Goal: Information Seeking & Learning: Check status

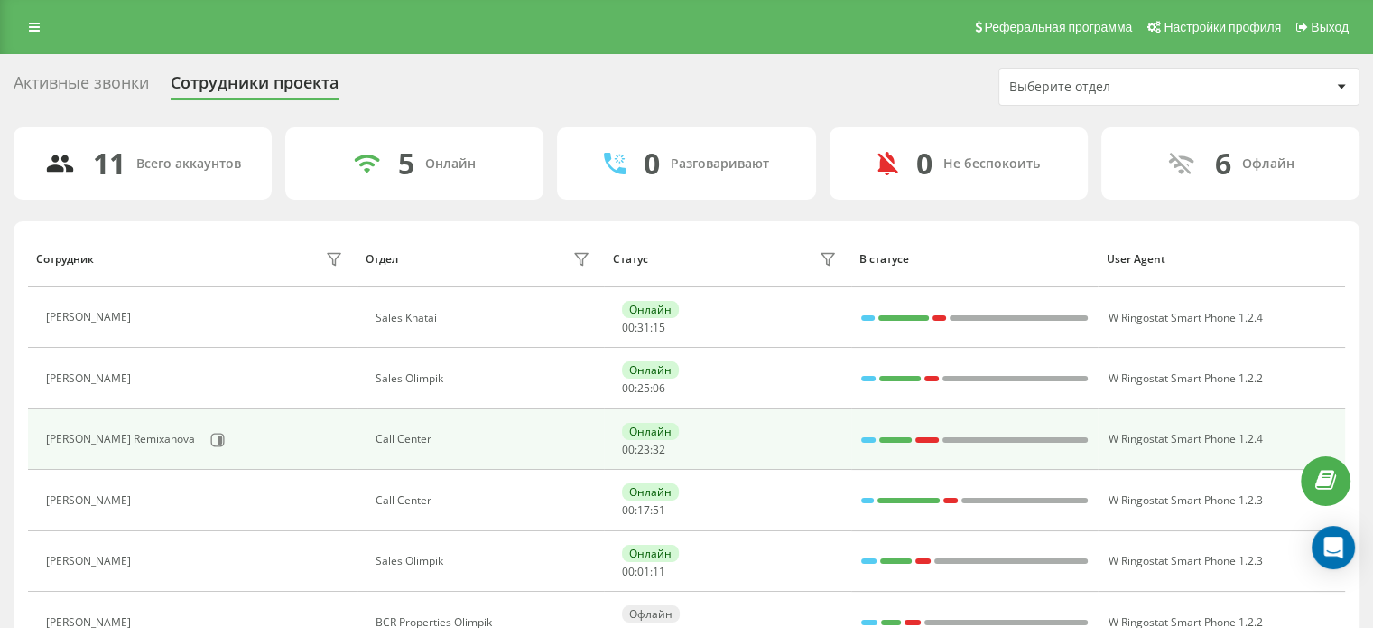
click at [158, 447] on div "[PERSON_NAME] Remixanova" at bounding box center [197, 439] width 302 height 31
click at [210, 442] on icon at bounding box center [217, 439] width 14 height 14
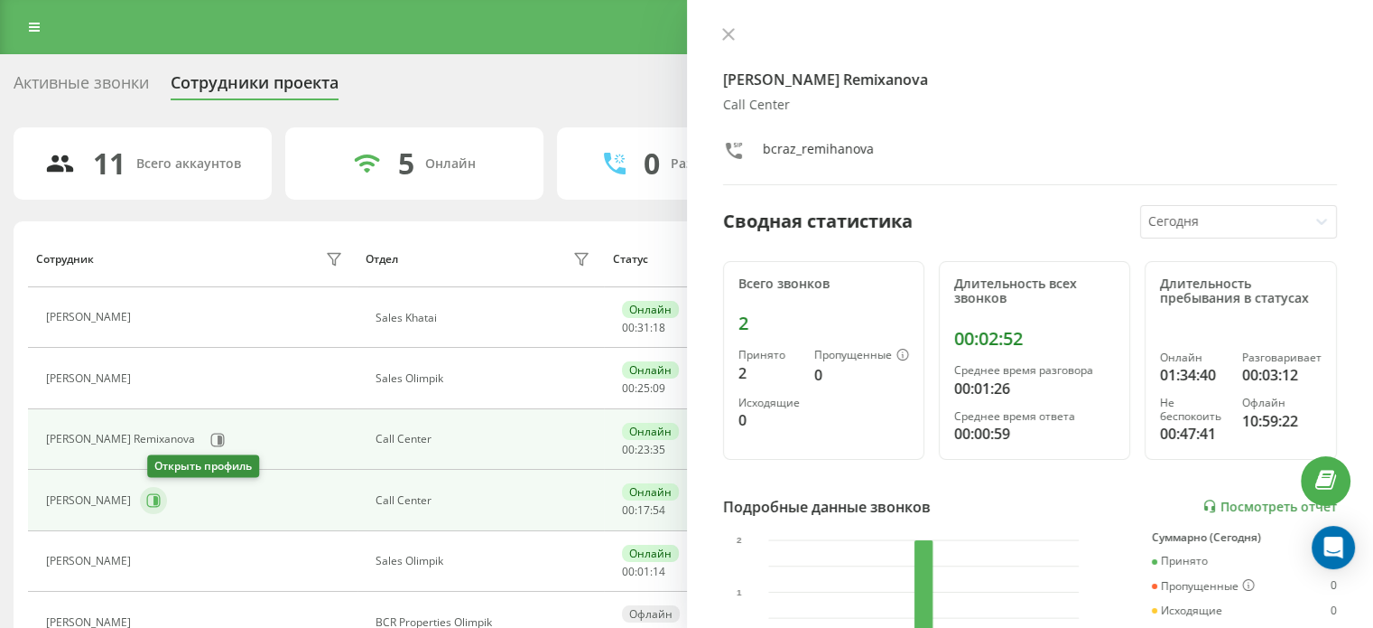
click at [161, 497] on icon at bounding box center [153, 500] width 14 height 14
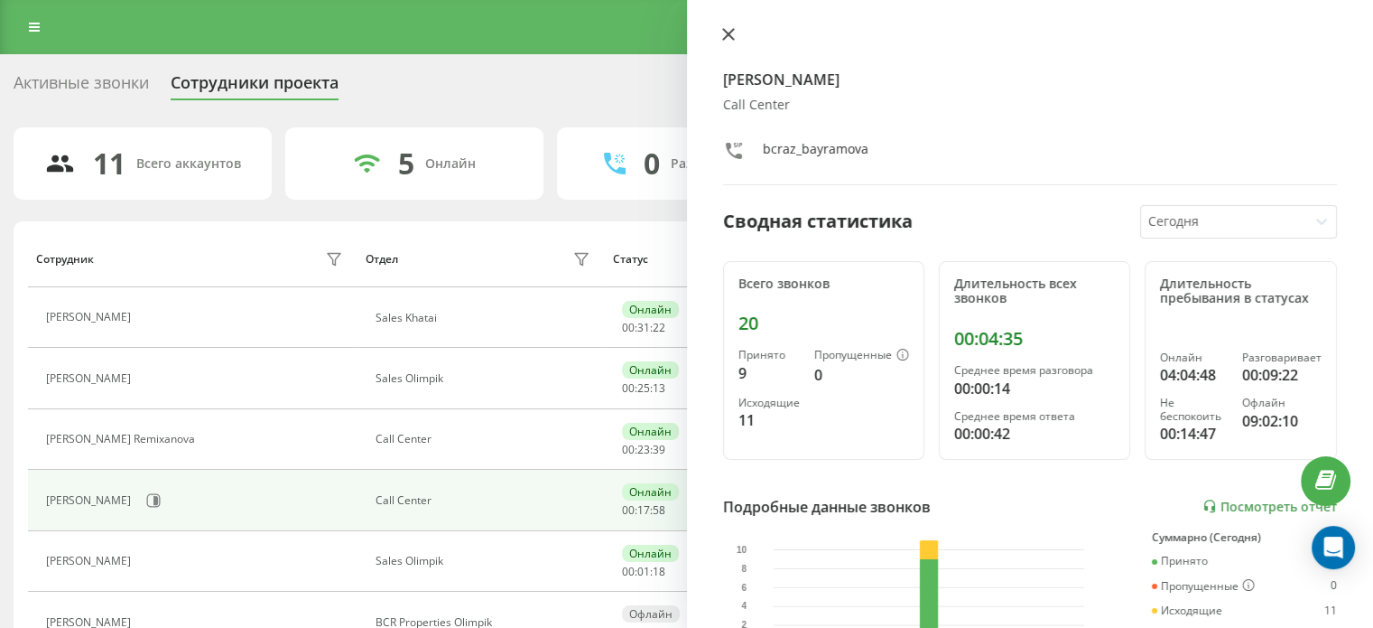
click at [726, 39] on icon at bounding box center [728, 34] width 13 height 13
